Goal: Task Accomplishment & Management: Manage account settings

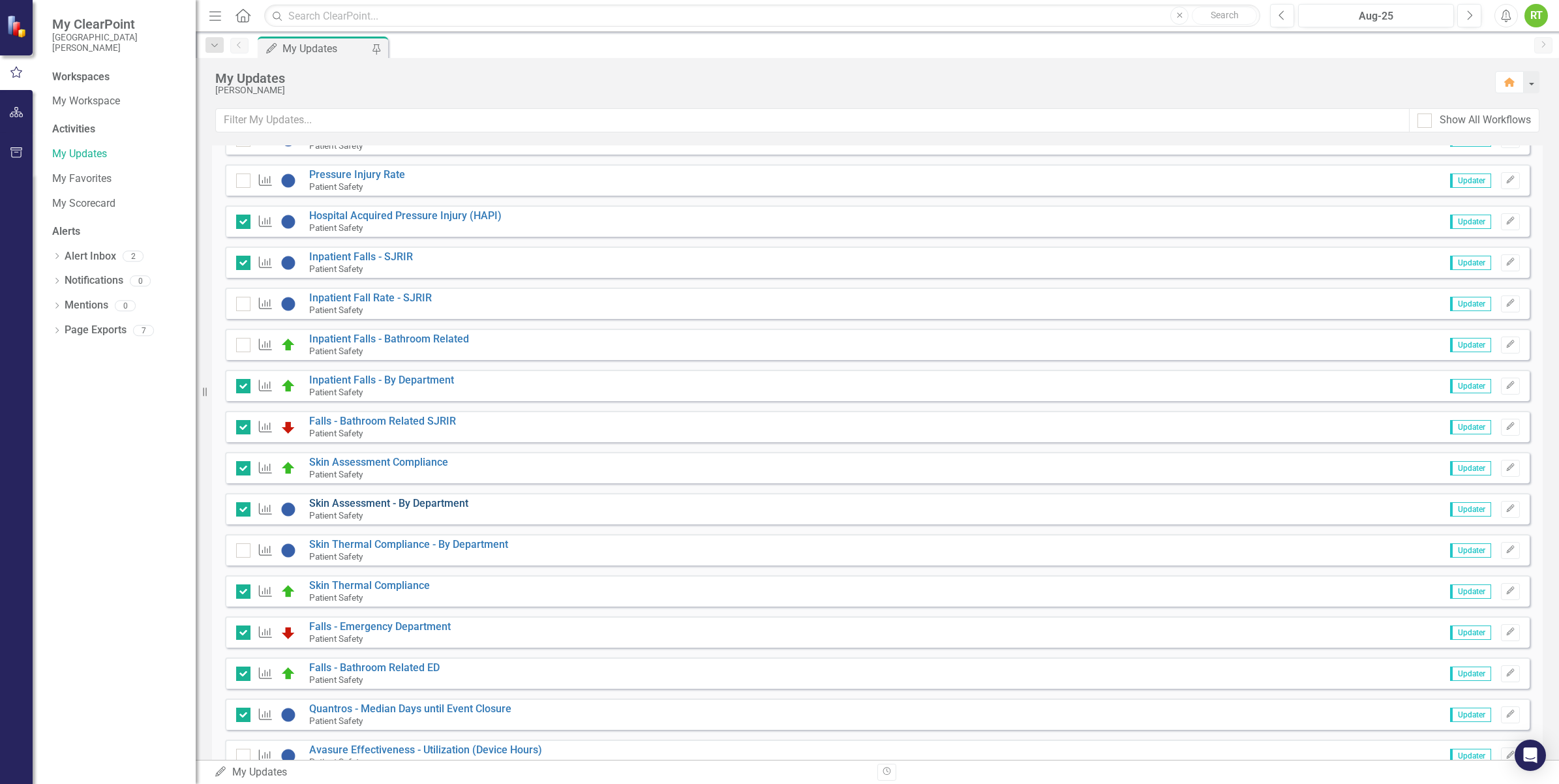
scroll to position [815, 0]
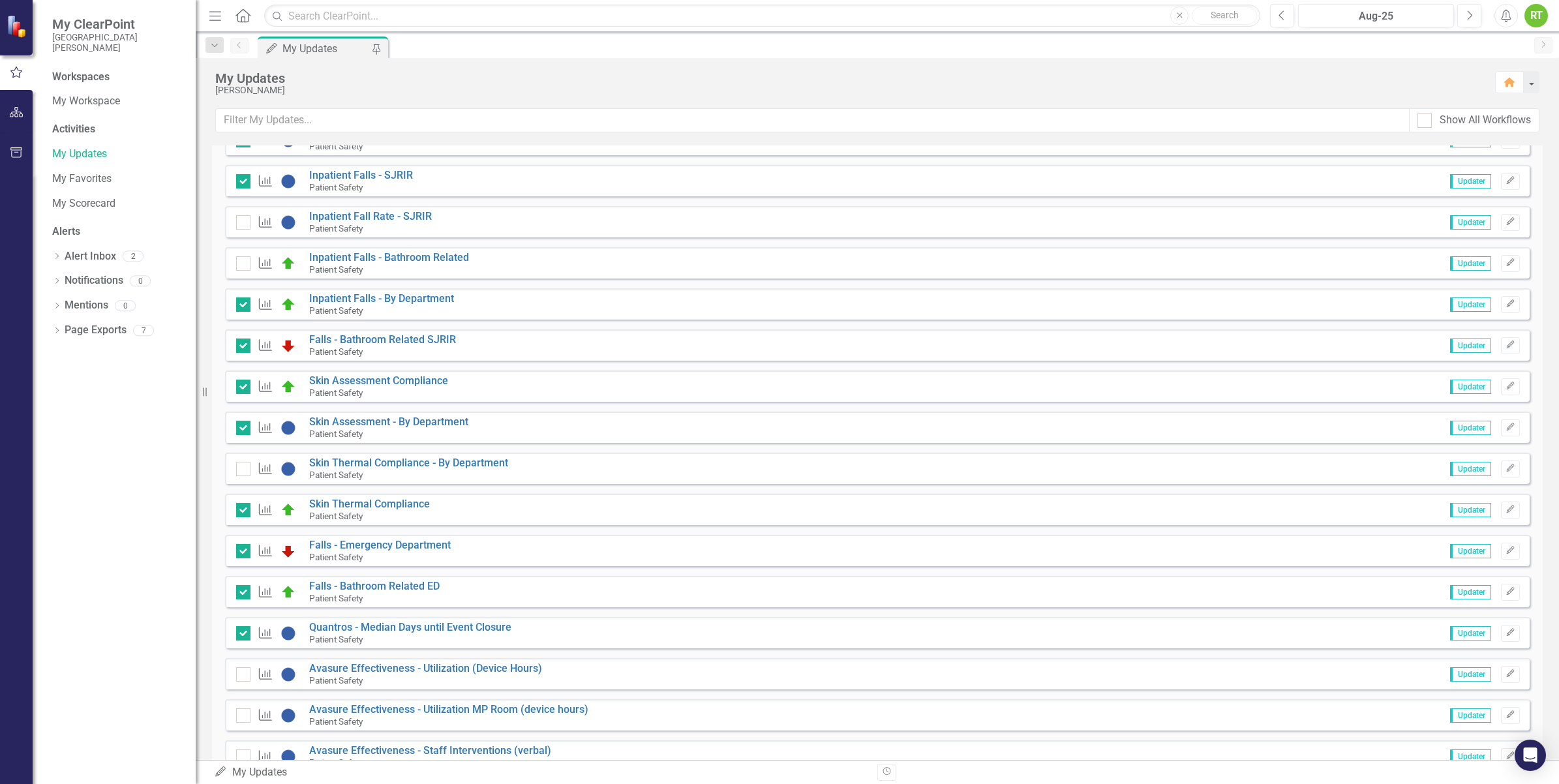
click at [352, 410] on div "Instructions Please update measure data. Measure Grievance - Grievances resolve…" at bounding box center [876, 115] width 1304 height 1507
click at [352, 421] on link "Skin Assessment - By Department" at bounding box center [388, 421] width 159 height 13
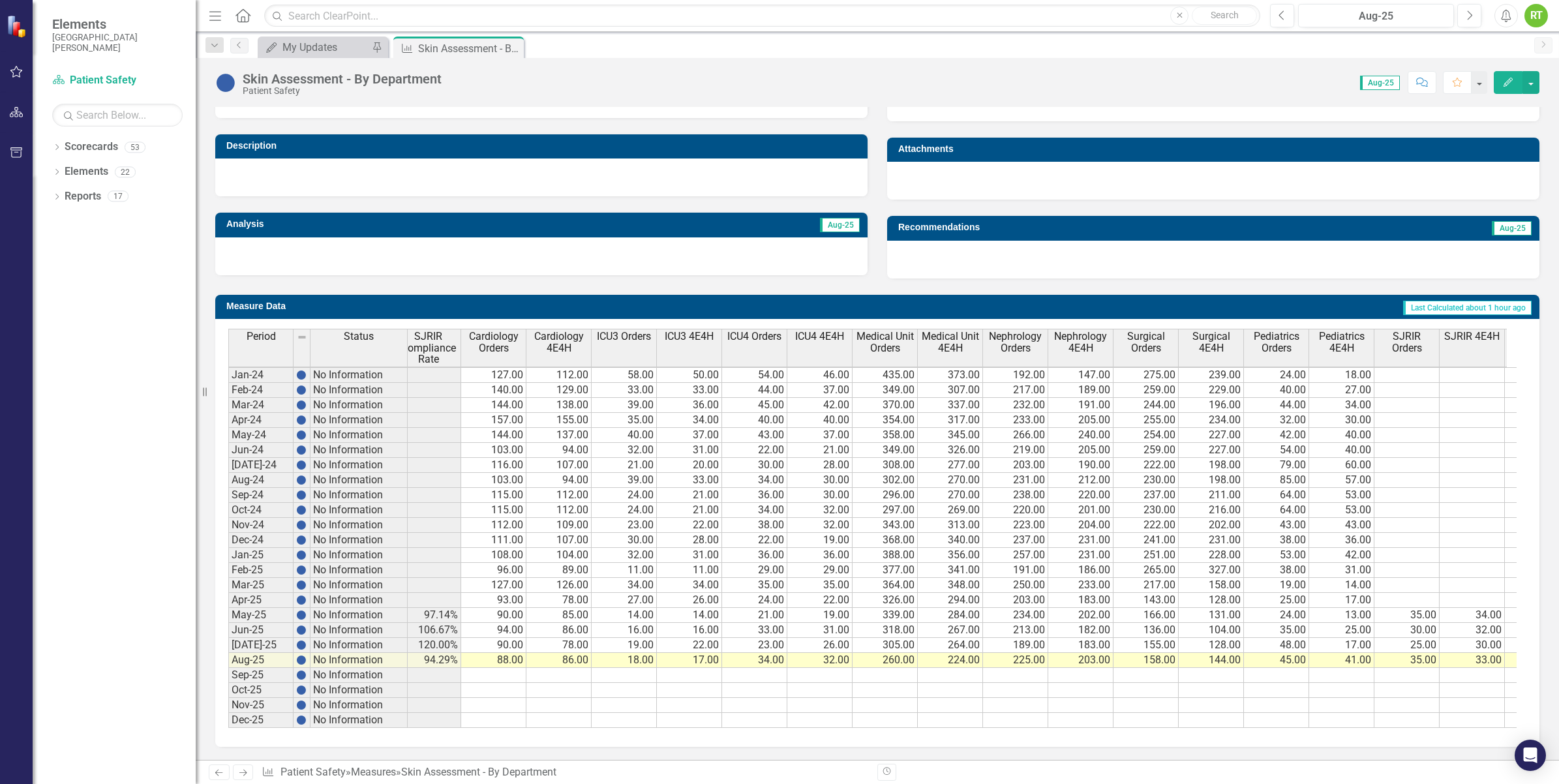
scroll to position [0, 233]
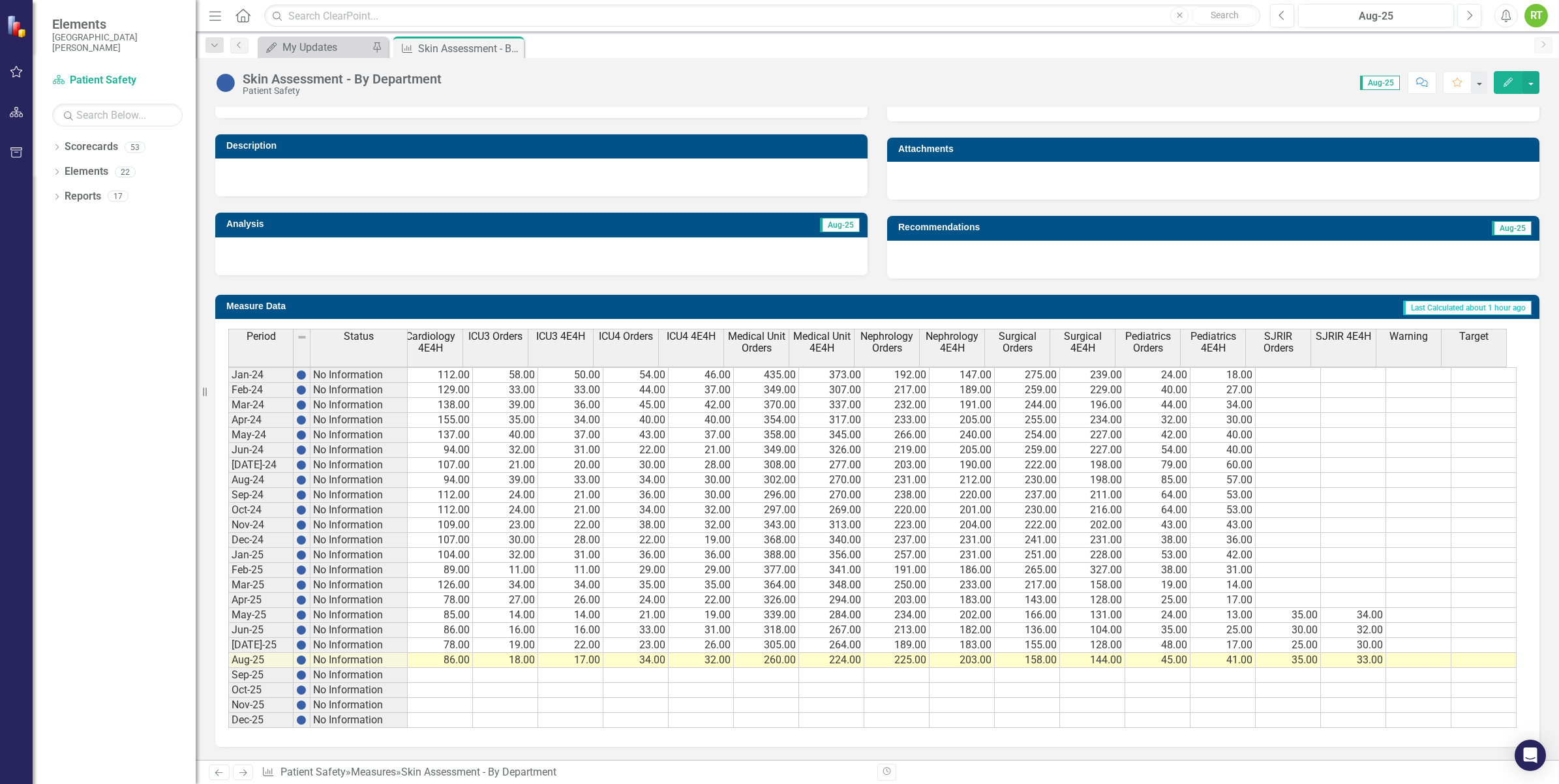
click at [1290, 639] on tr "No Information 86.67% 115.79% 113.04% 86.56% 96.83% 82.58% 35.42% 120.00% 90.00…" at bounding box center [611, 645] width 1810 height 15
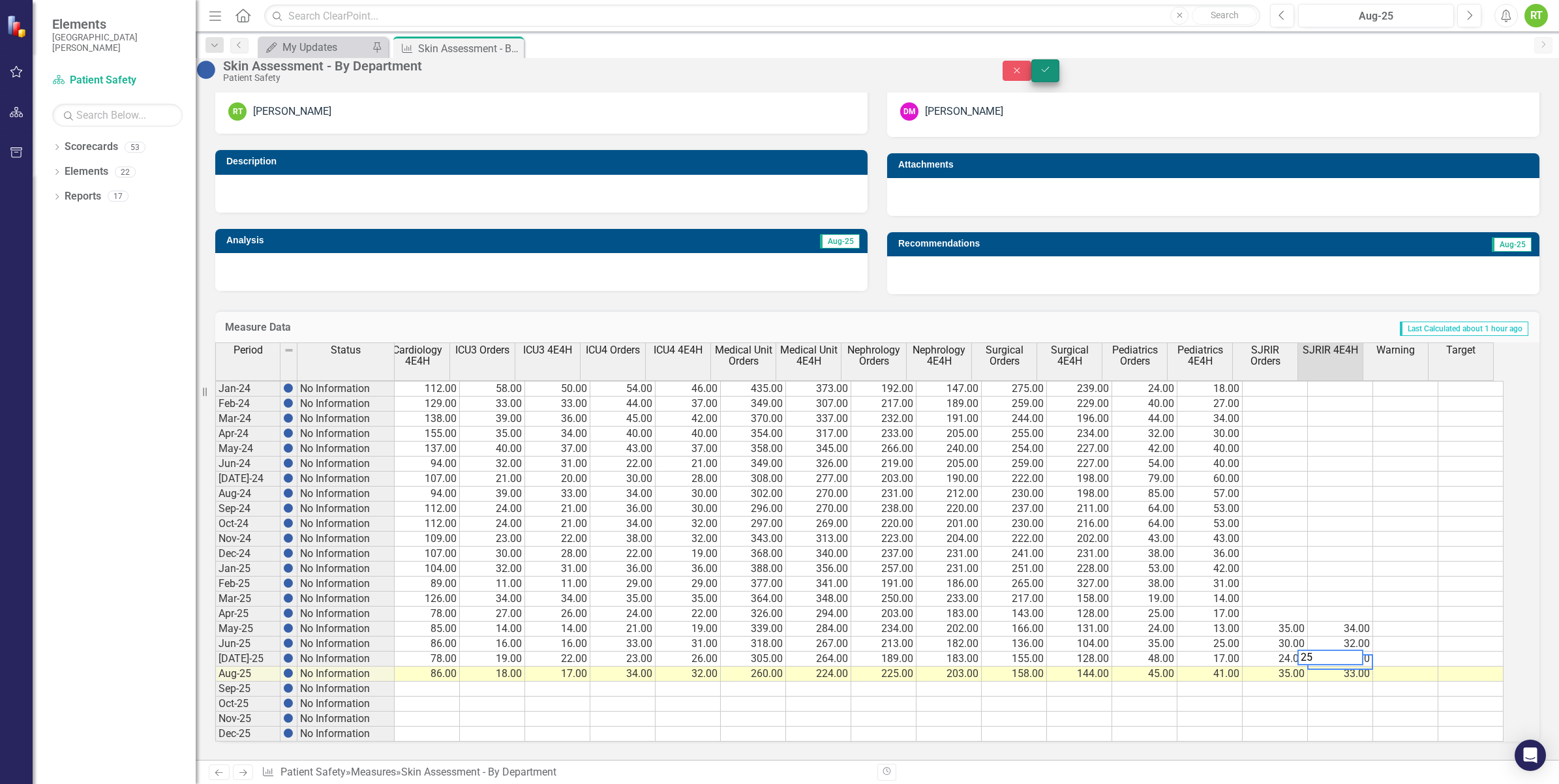
type textarea "25"
click at [1060, 81] on button "Save" at bounding box center [1046, 71] width 29 height 23
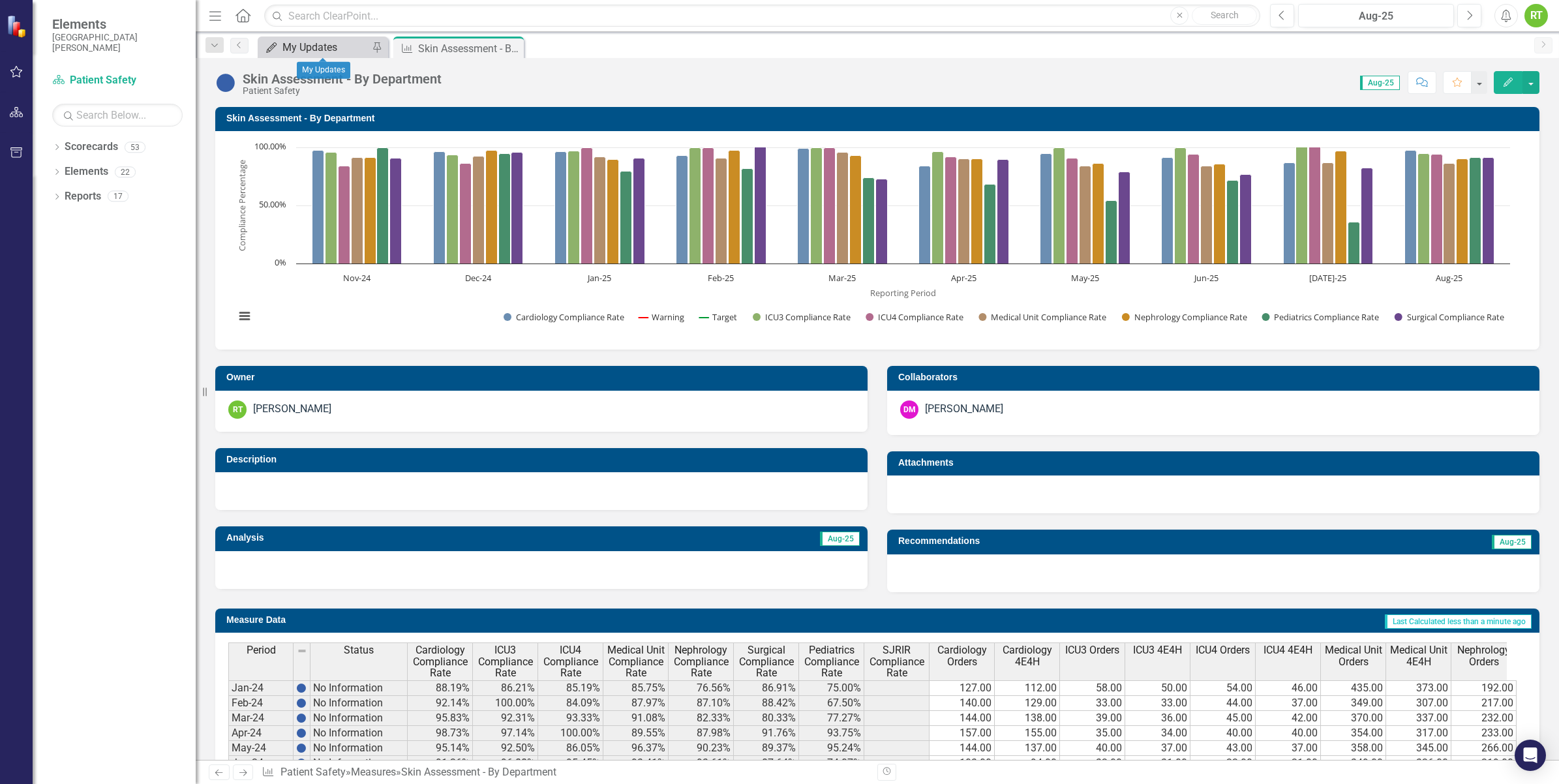
click at [314, 49] on div "My Updates" at bounding box center [325, 46] width 86 height 16
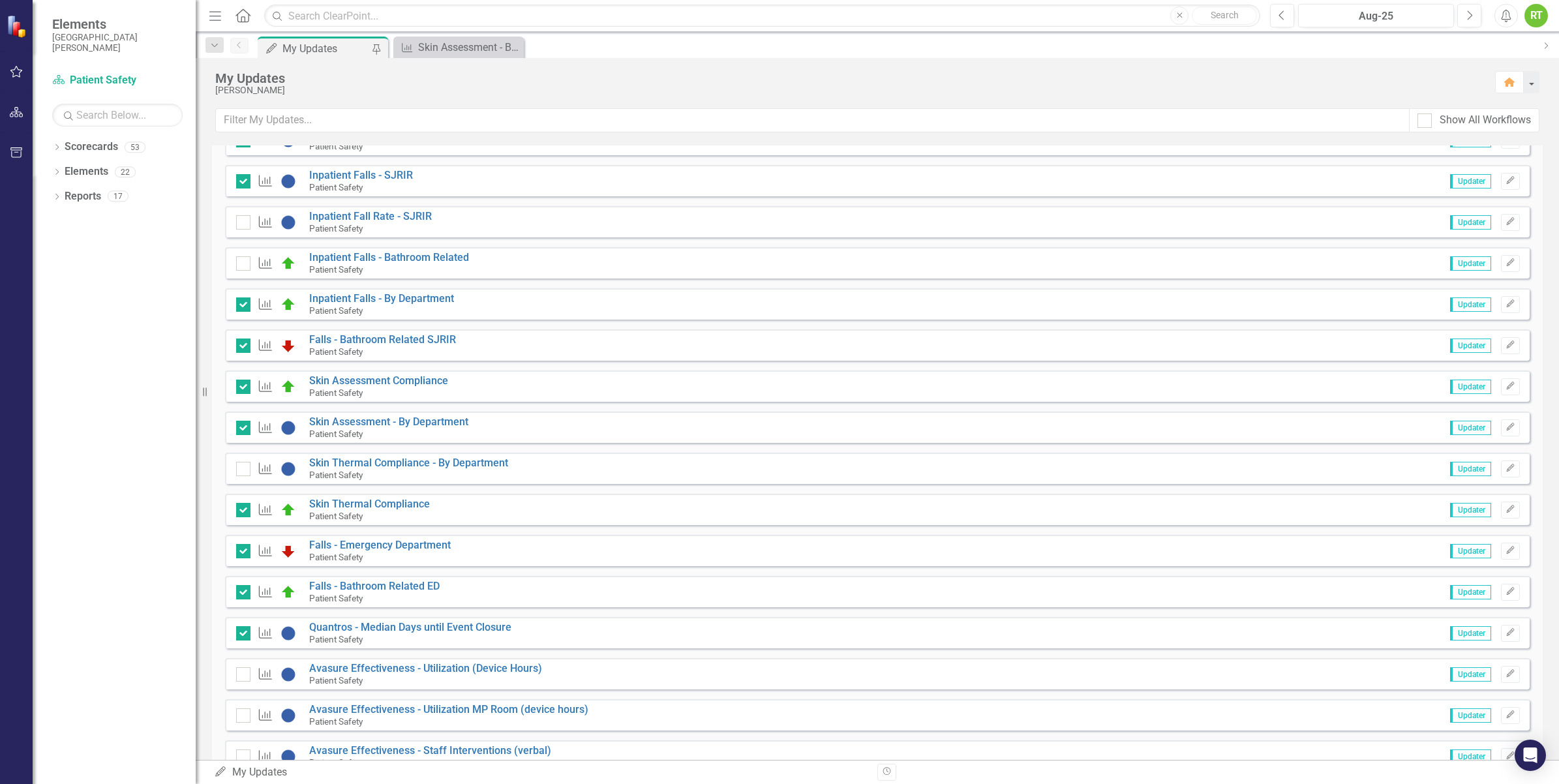
click at [1466, 471] on span "Updater" at bounding box center [1471, 468] width 41 height 15
click at [1506, 471] on icon "Edit" at bounding box center [1511, 468] width 10 height 8
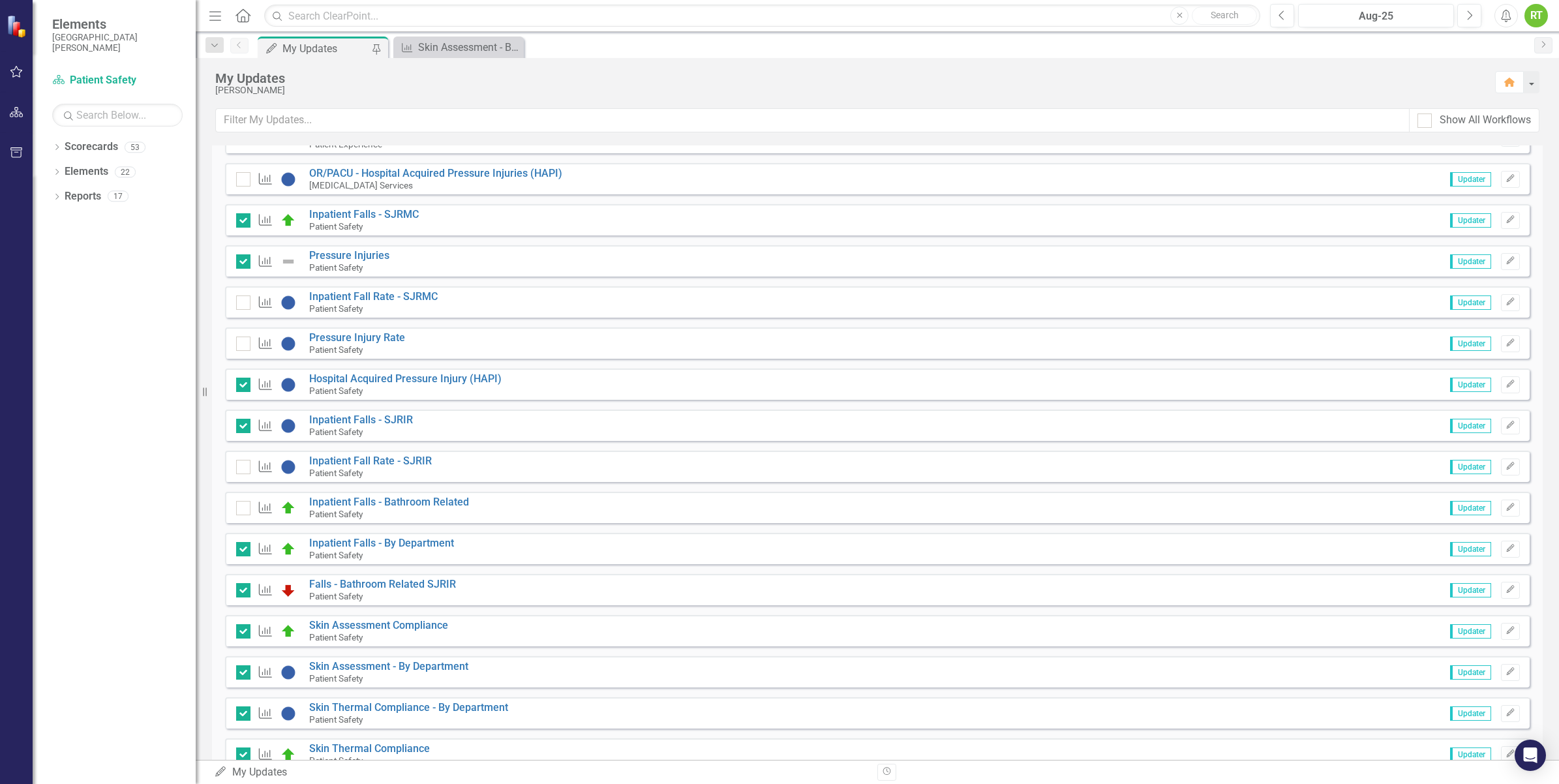
scroll to position [896, 0]
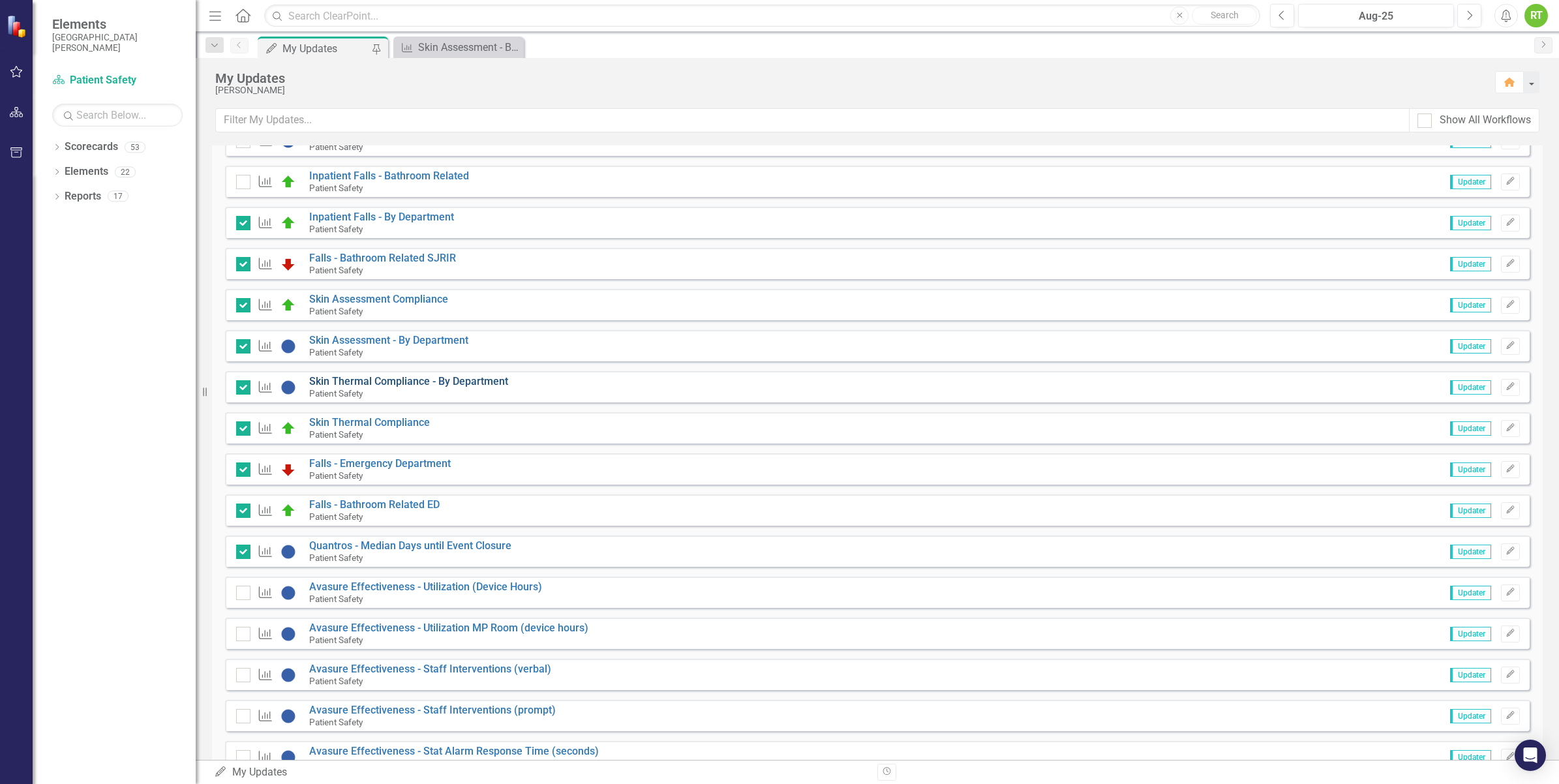
click at [418, 382] on link "Skin Thermal Compliance - By Department" at bounding box center [408, 380] width 199 height 13
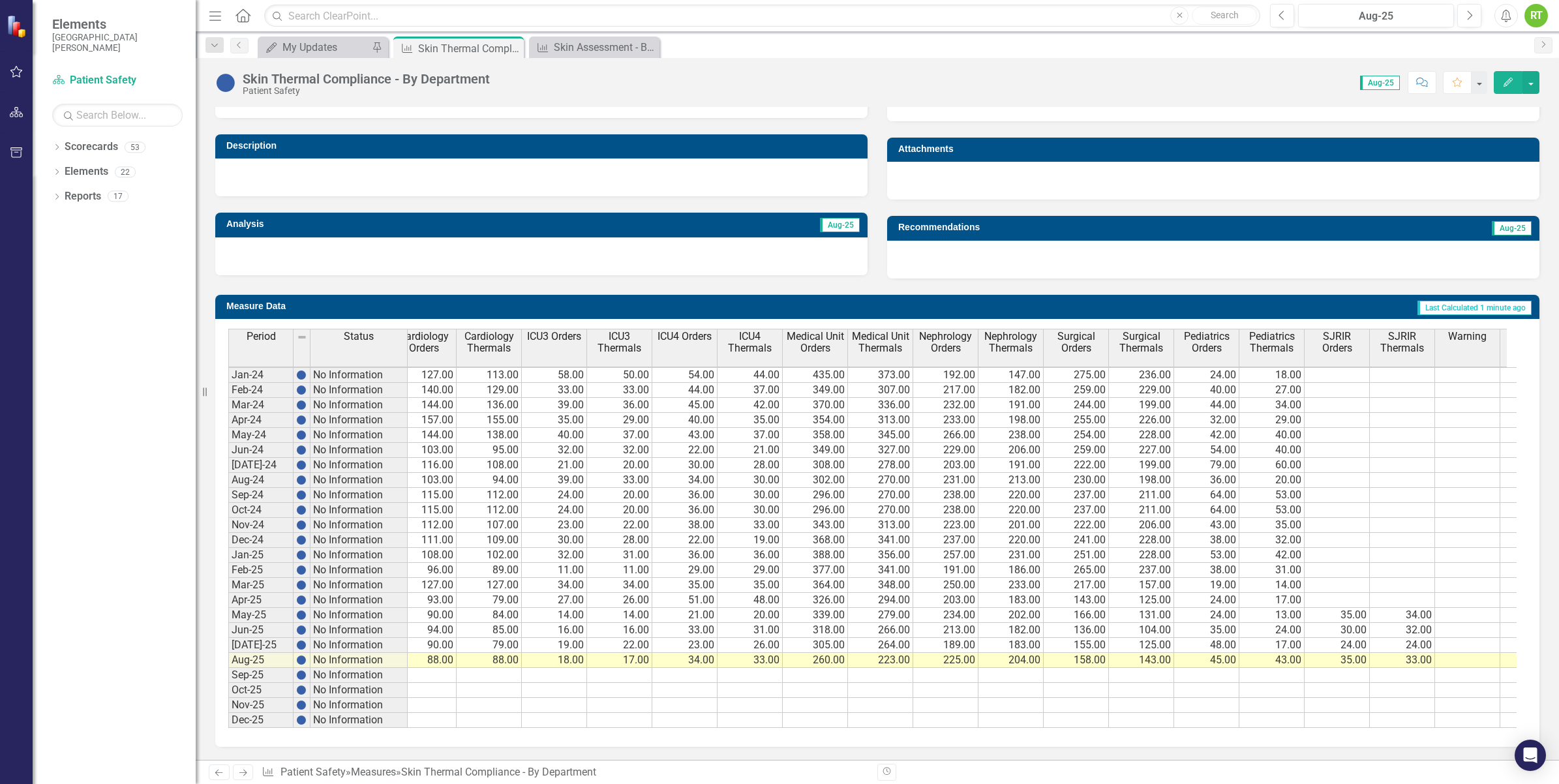
scroll to position [0, 533]
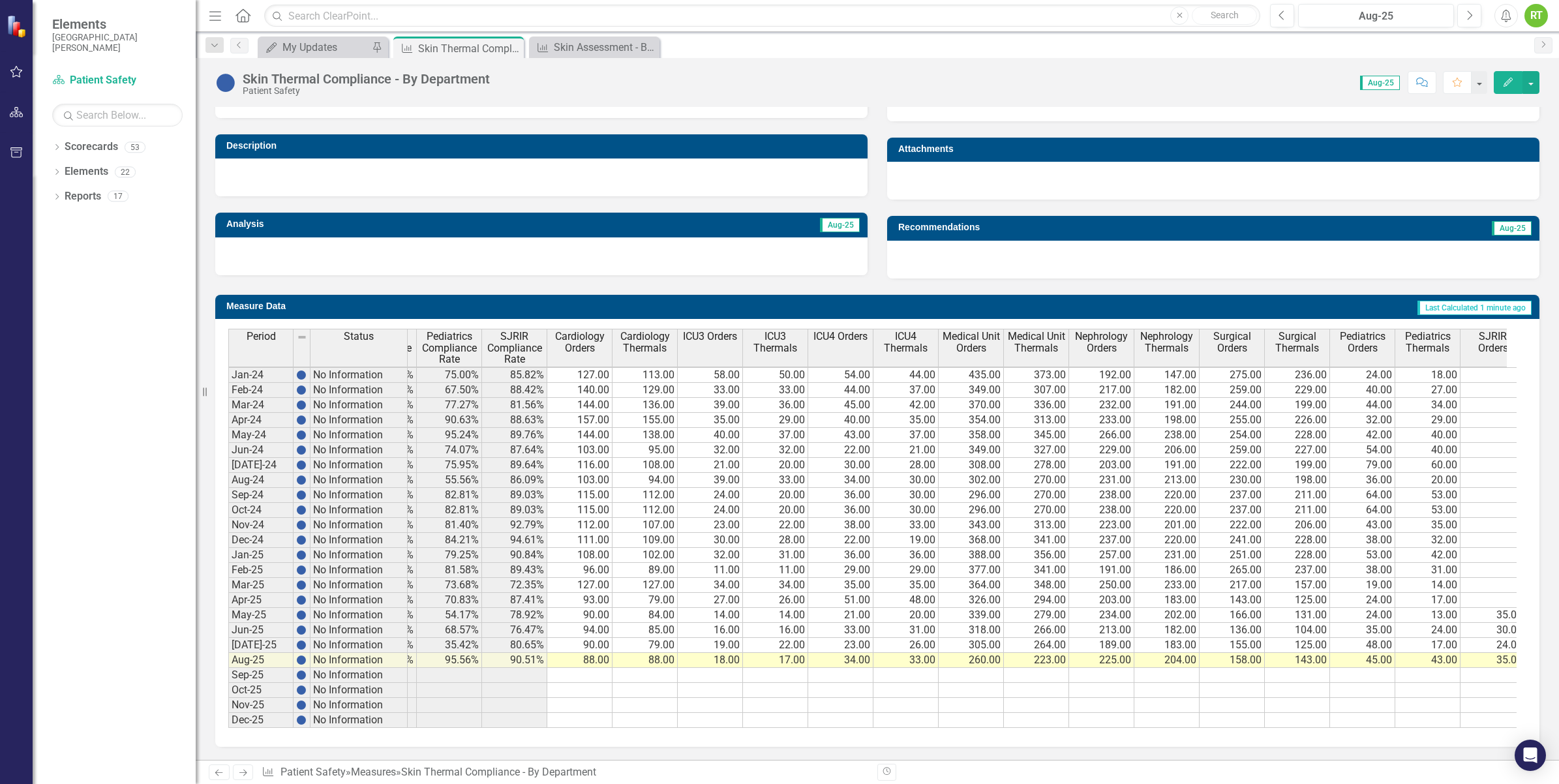
click at [508, 638] on td "80.65%" at bounding box center [514, 645] width 65 height 15
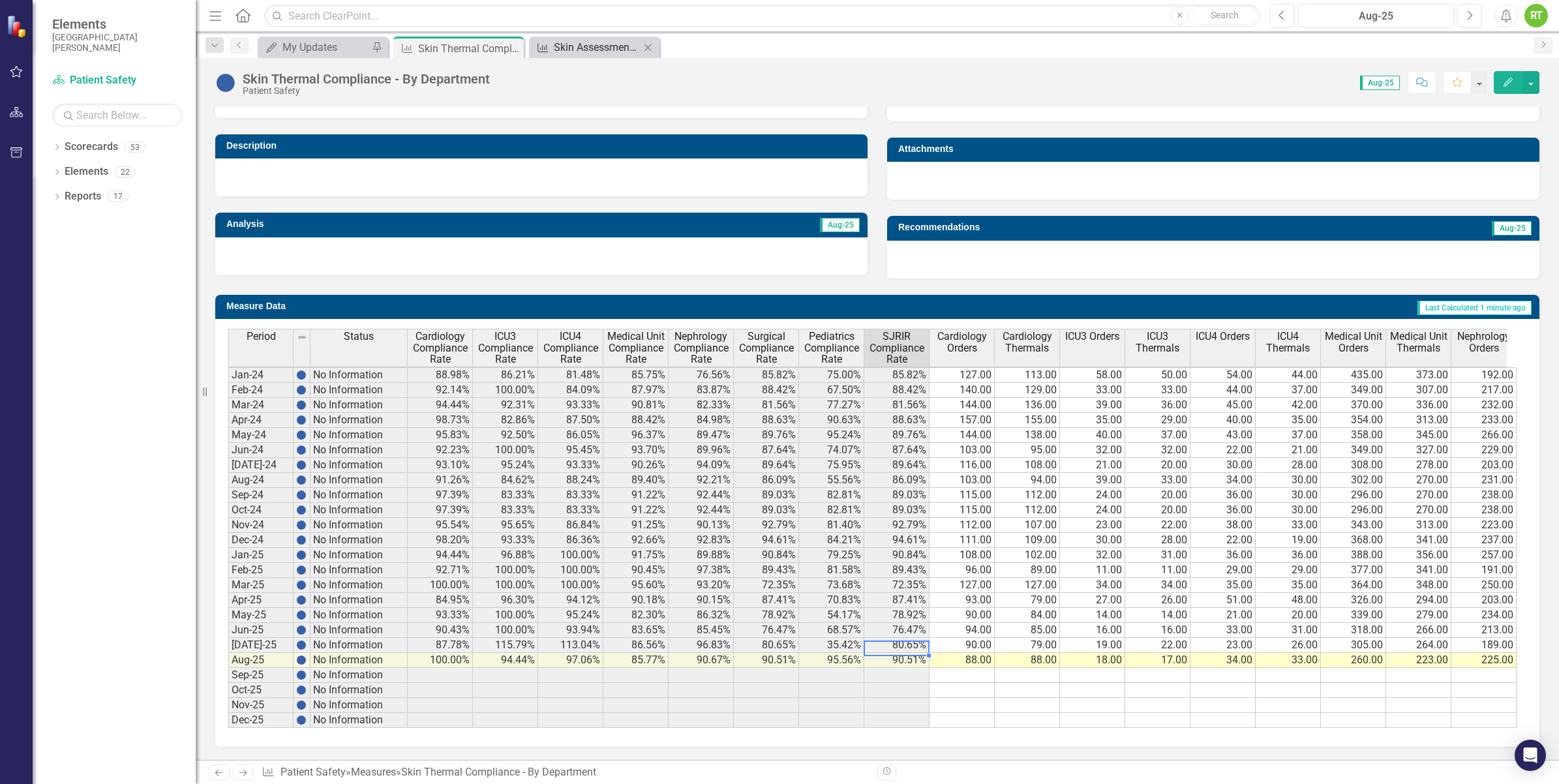
click at [585, 45] on div "Skin Assessment - By Department" at bounding box center [596, 46] width 86 height 16
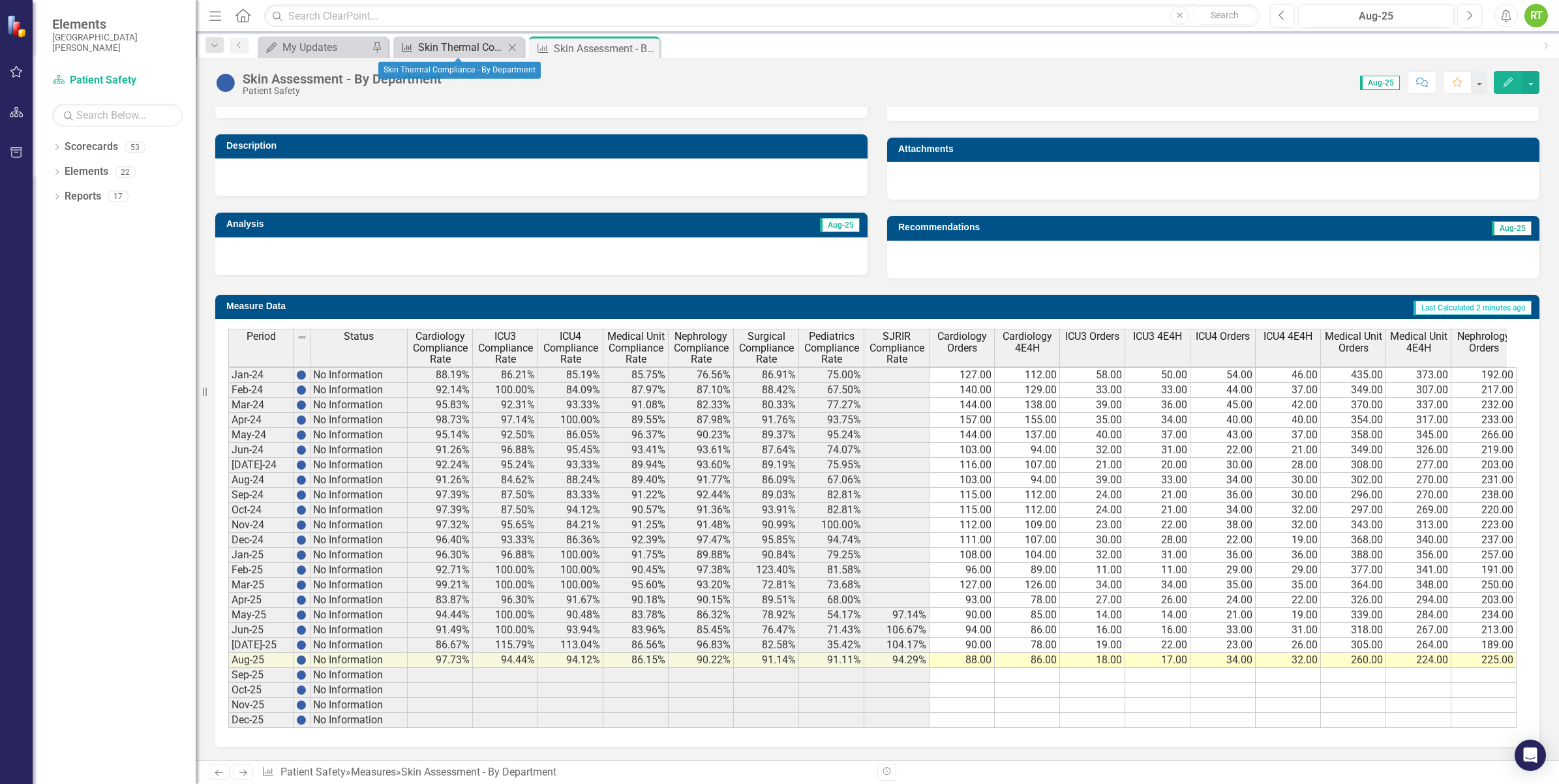
click at [432, 43] on div "Skin Thermal Compliance - By Department" at bounding box center [461, 46] width 86 height 16
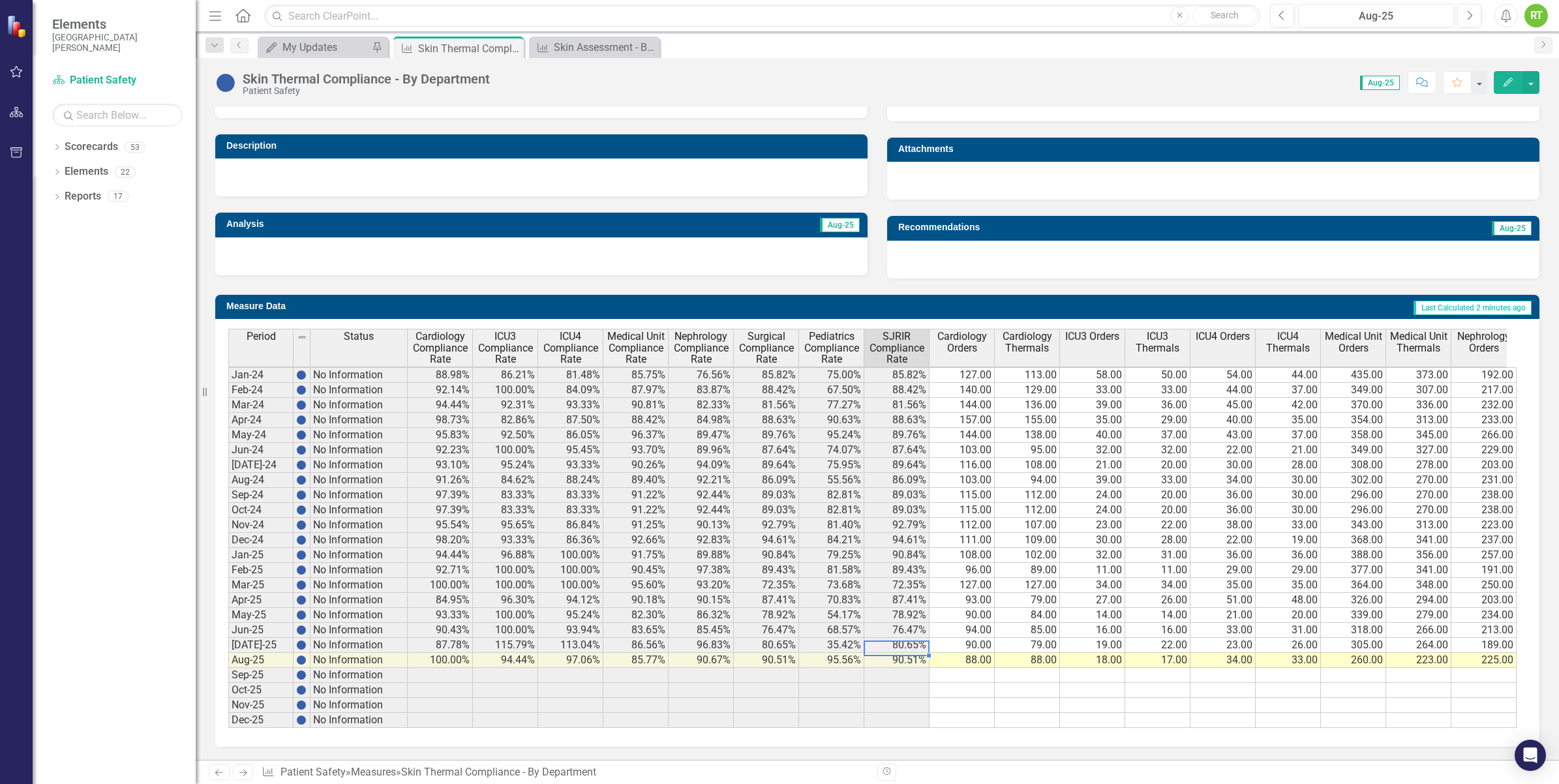
click at [897, 638] on td "80.65%" at bounding box center [897, 645] width 65 height 15
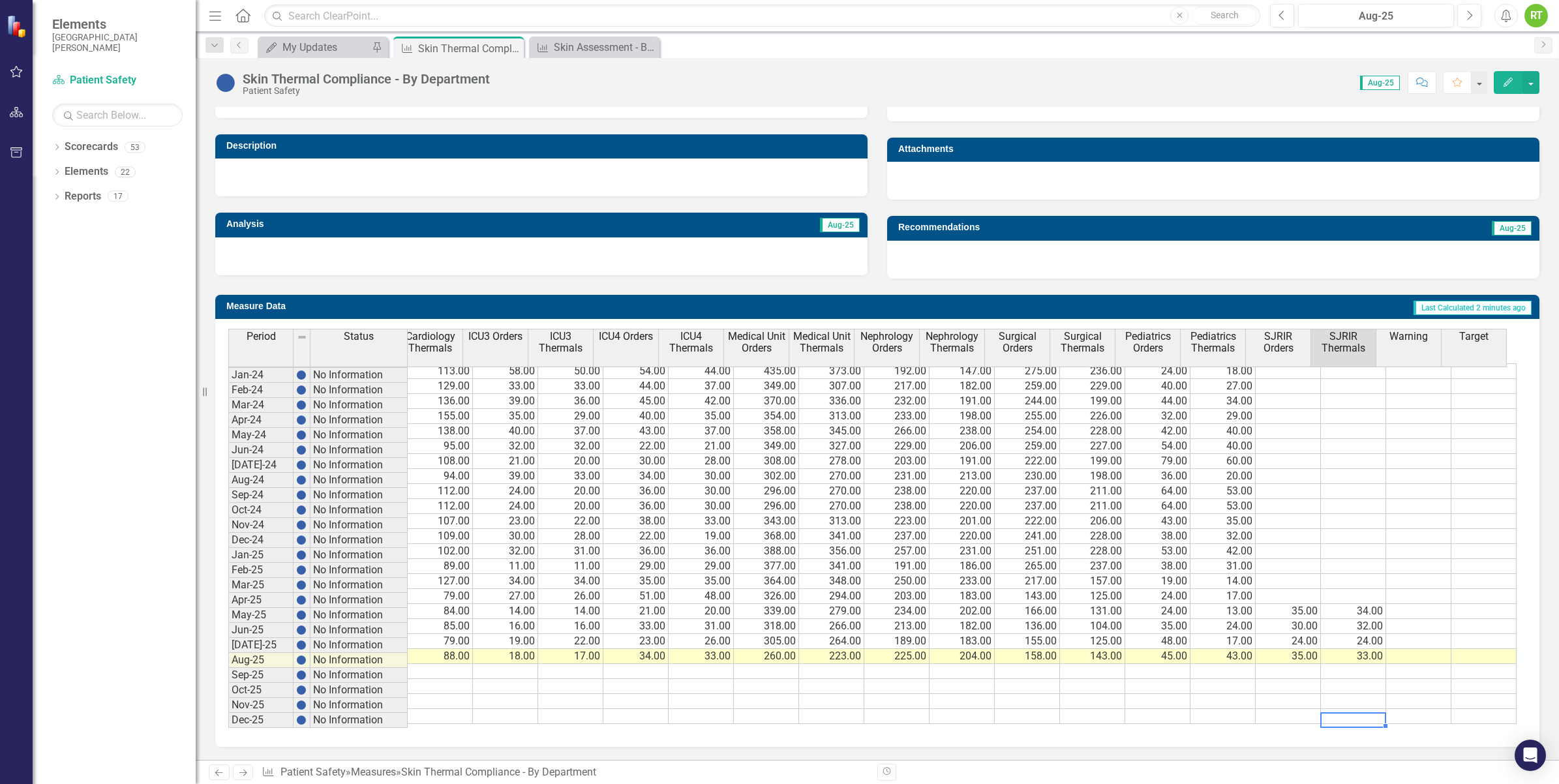
drag, startPoint x: 1342, startPoint y: 714, endPoint x: 1312, endPoint y: 715, distance: 30.0
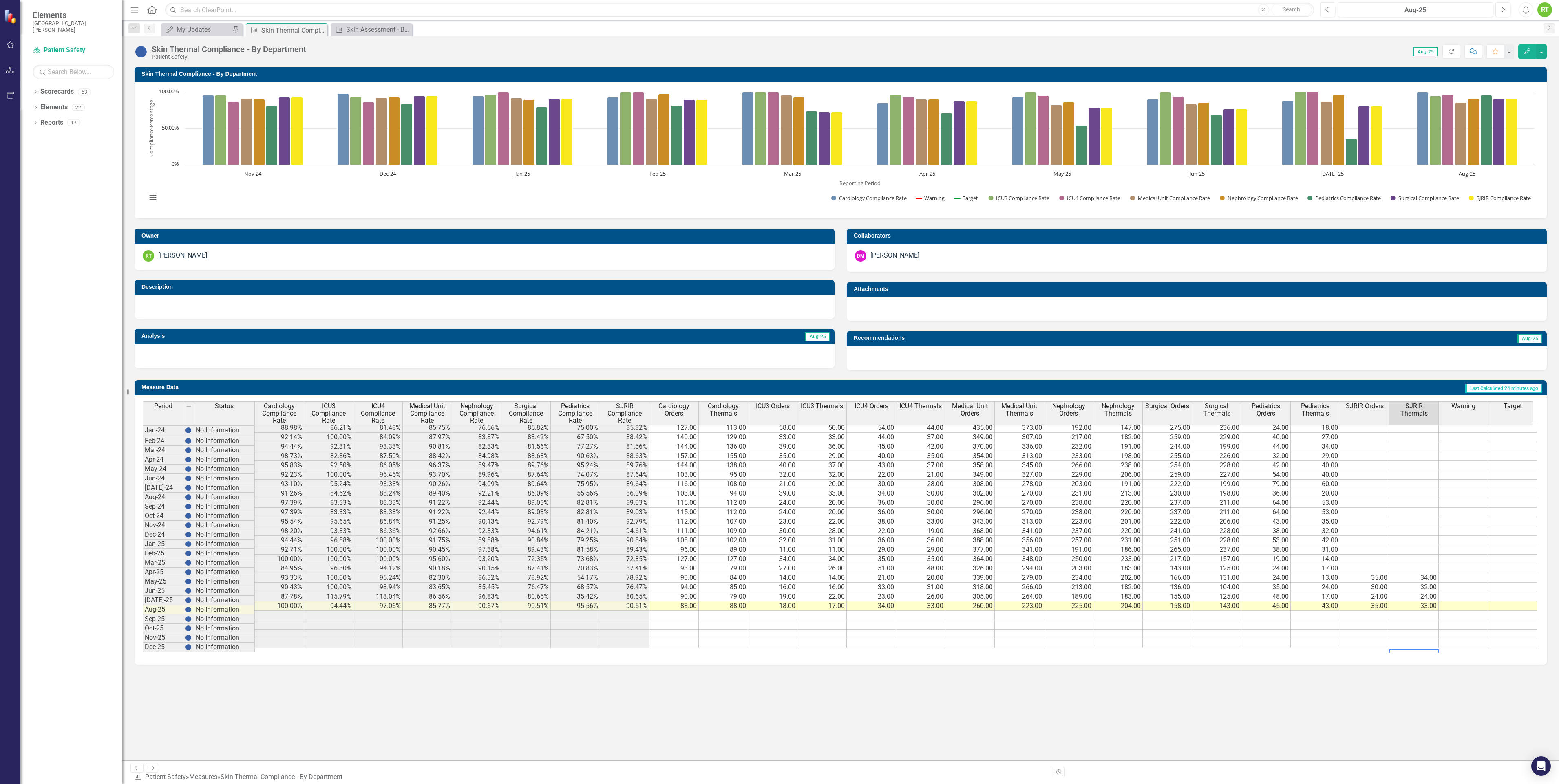
click at [850, 390] on td "Last Calculated 24 minutes ago" at bounding box center [1069, 388] width 948 height 12
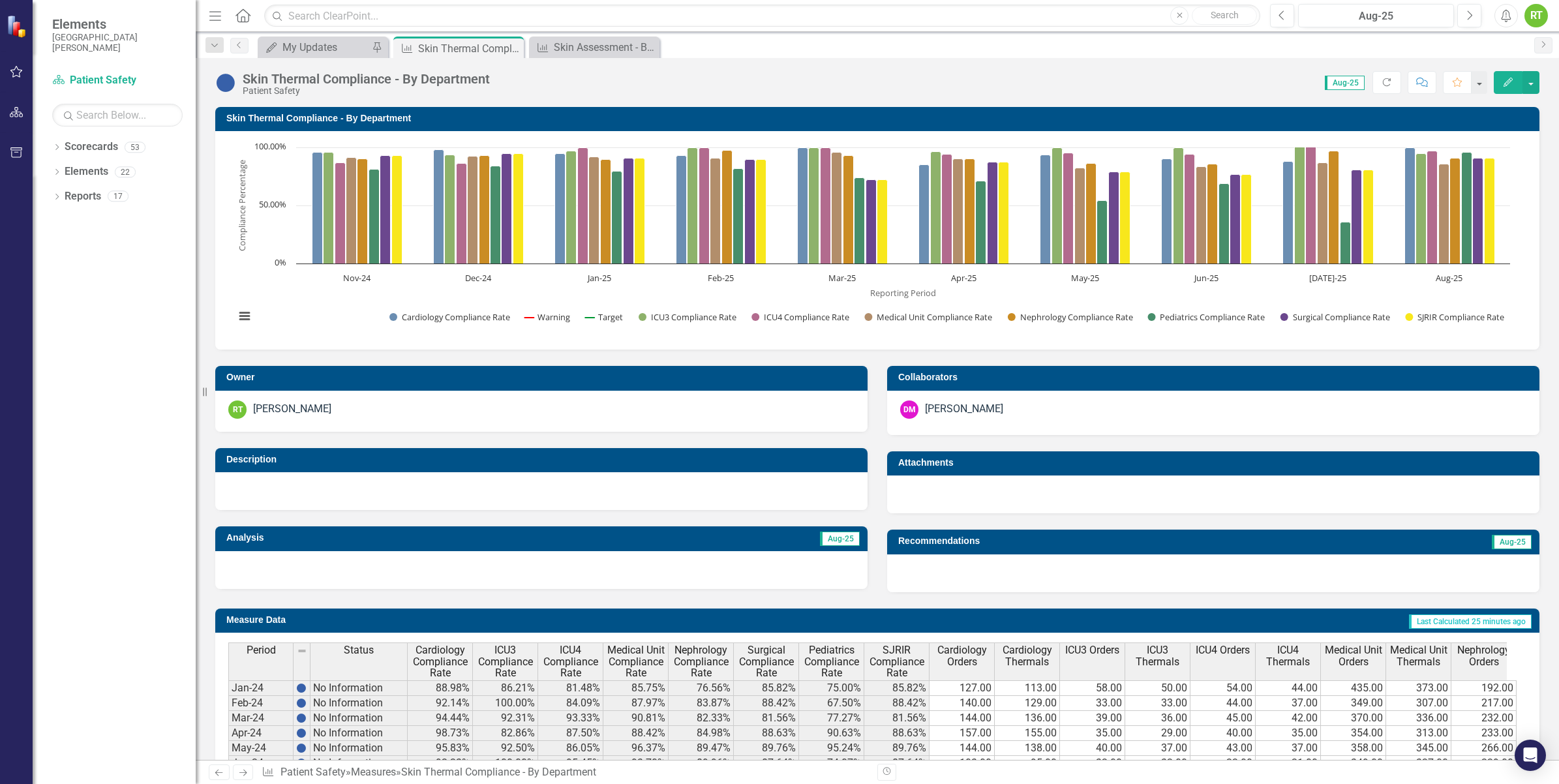
scroll to position [322, 0]
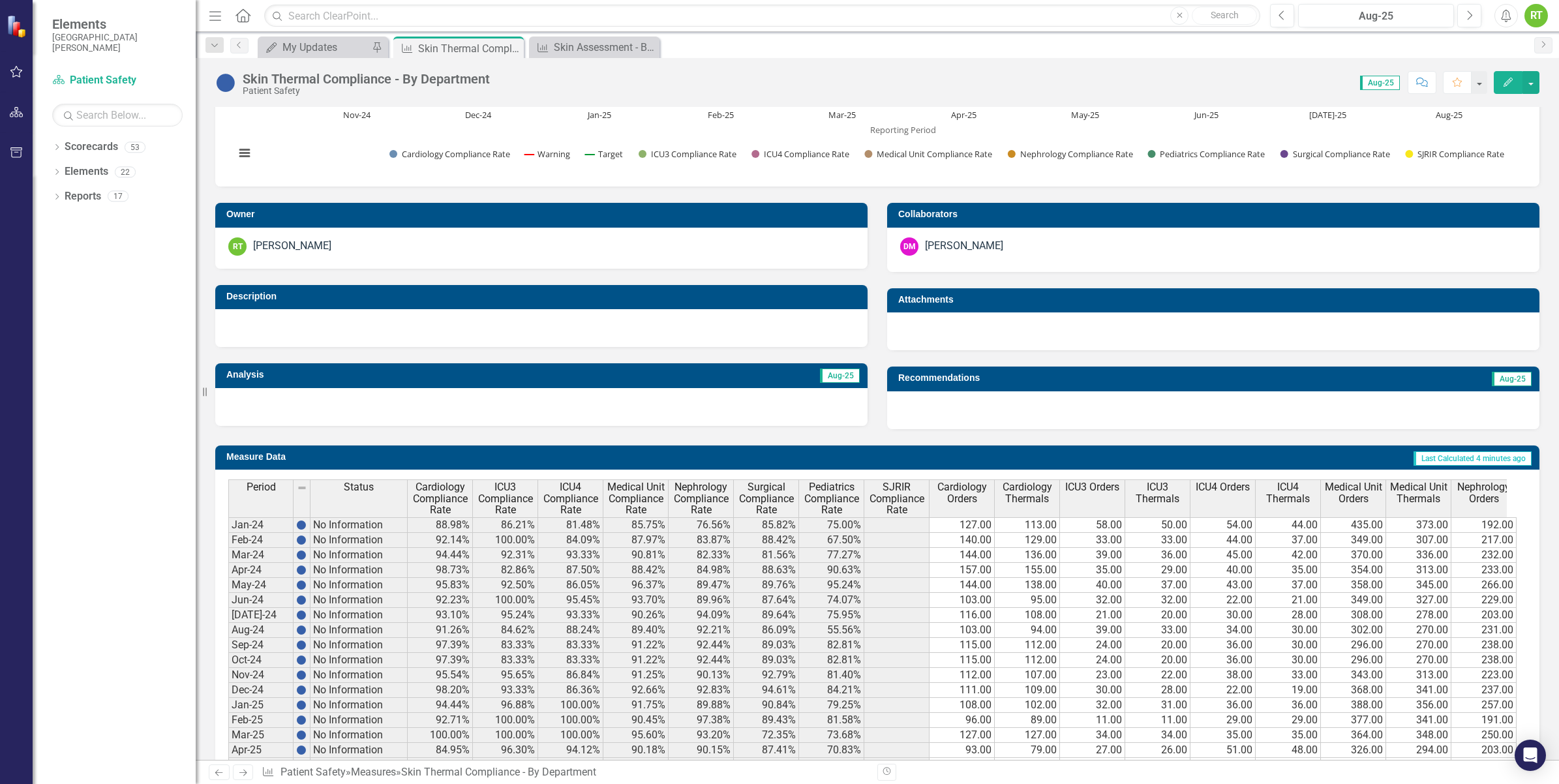
scroll to position [322, 0]
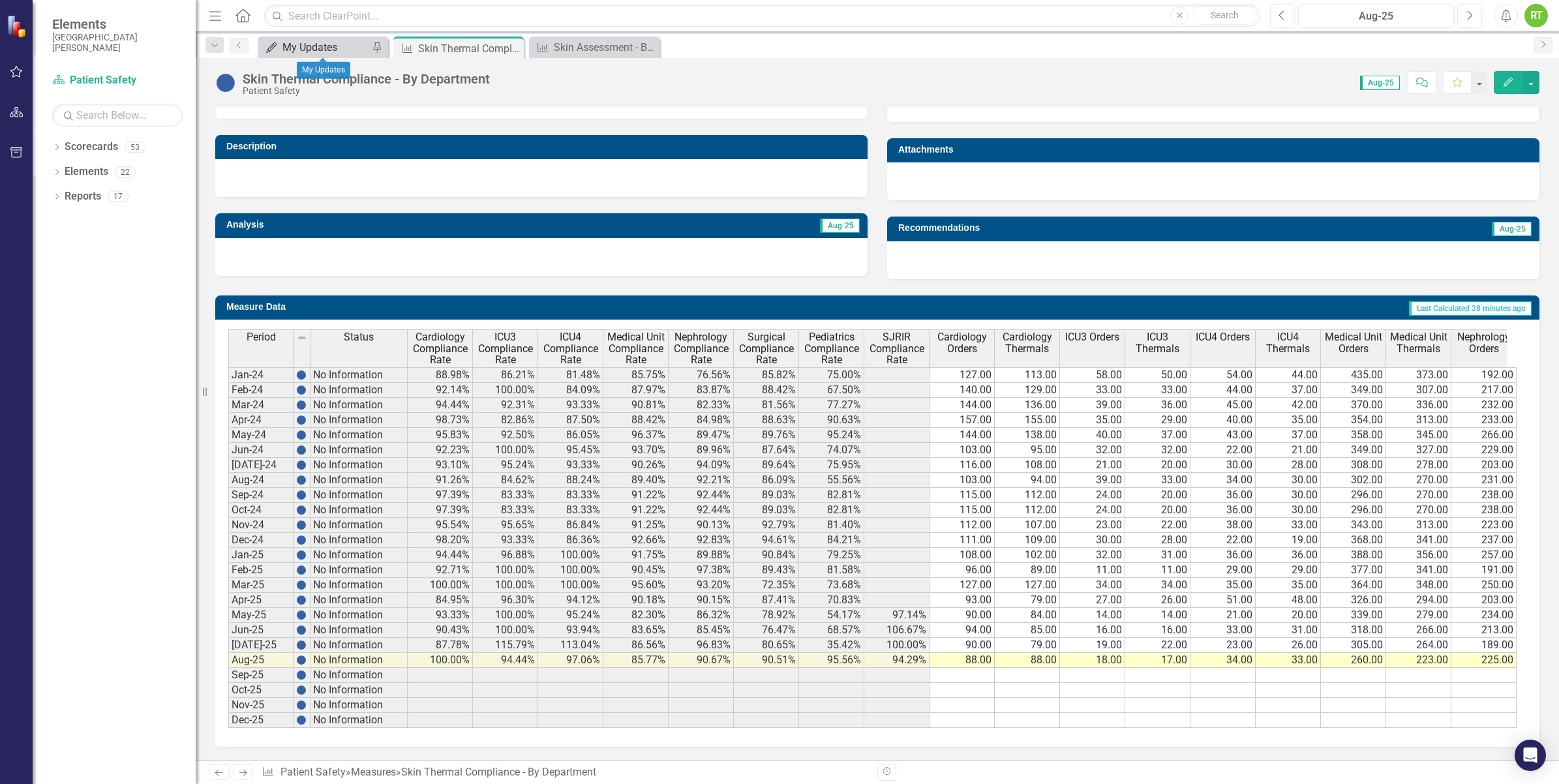
click at [286, 46] on div "My Updates" at bounding box center [325, 46] width 86 height 16
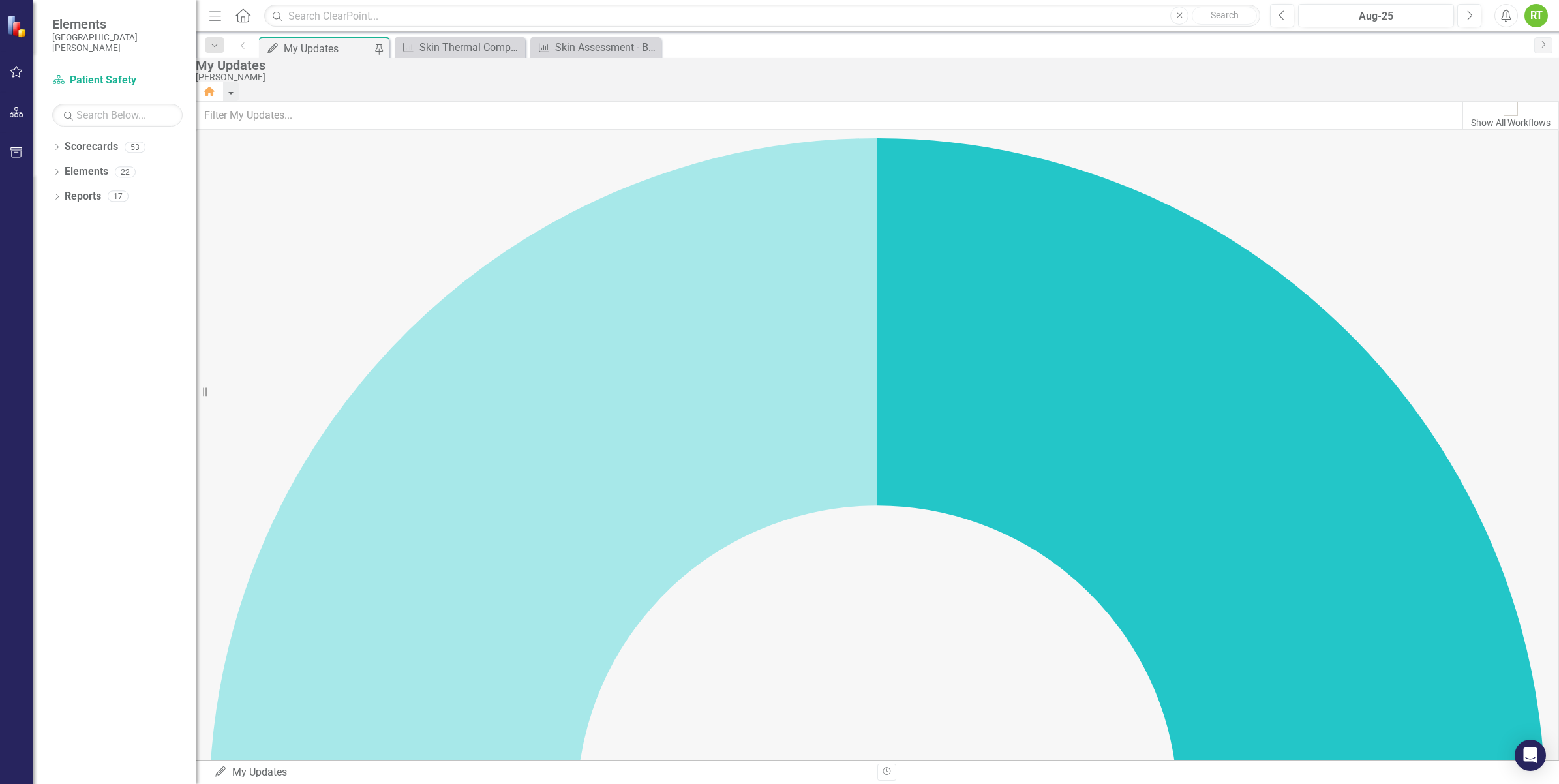
scroll to position [949, 0]
